Goal: Task Accomplishment & Management: Manage account settings

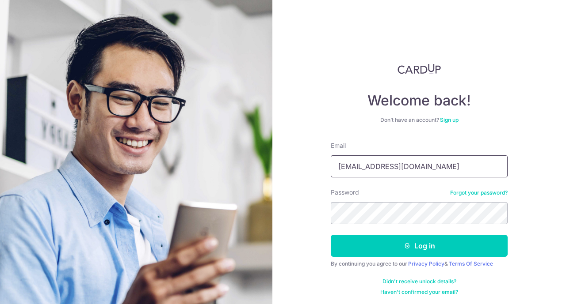
type input "[EMAIL_ADDRESS][DOMAIN_NAME]"
click at [418, 246] on button "Log in" at bounding box center [419, 246] width 177 height 22
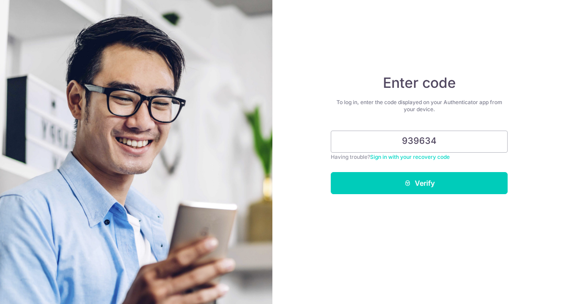
type input "939634"
click at [419, 183] on button "Verify" at bounding box center [419, 183] width 177 height 22
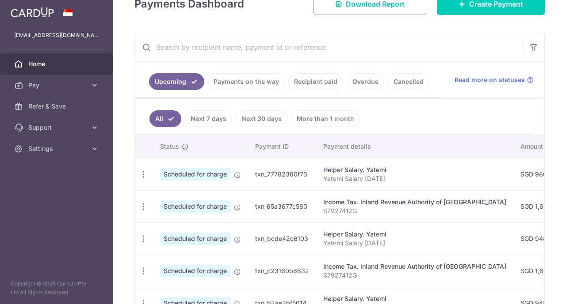
click at [324, 80] on link "Recipient paid" at bounding box center [315, 81] width 55 height 17
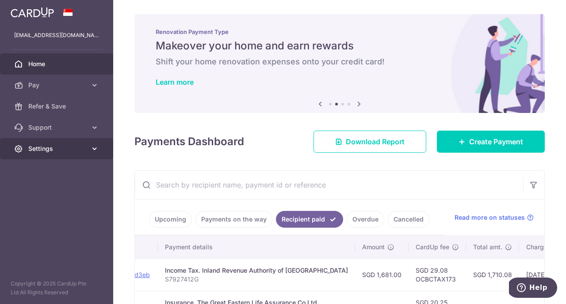
click at [67, 146] on span "Settings" at bounding box center [57, 149] width 58 height 9
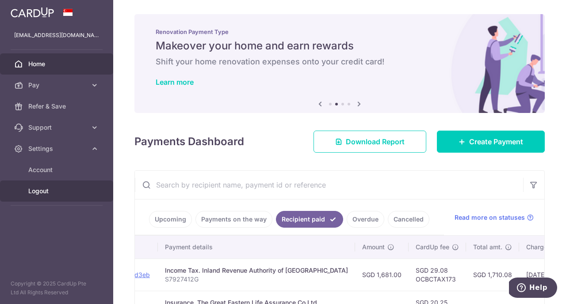
click at [41, 190] on span "Logout" at bounding box center [57, 191] width 58 height 9
